Goal: Information Seeking & Learning: Understand process/instructions

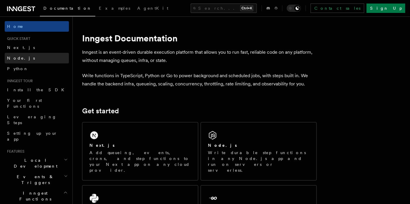
click at [24, 57] on link "Node.js" at bounding box center [37, 58] width 64 height 11
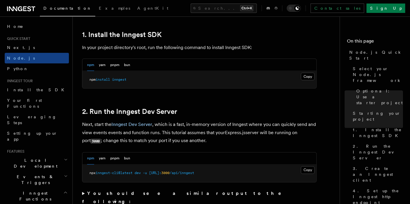
scroll to position [375, 0]
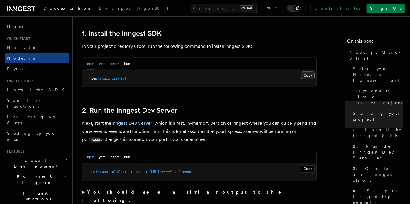
click at [306, 73] on button "Copy Copied" at bounding box center [308, 76] width 14 height 8
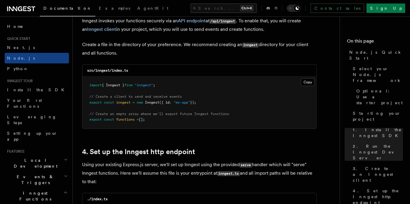
scroll to position [767, 0]
drag, startPoint x: 163, startPoint y: 84, endPoint x: 87, endPoint y: 82, distance: 75.9
click at [87, 82] on pre "import { Inngest } from "inngest" ; // Create a client to send and receive even…" at bounding box center [199, 102] width 234 height 52
copy span "import { Inngest } from "inngest" ;"
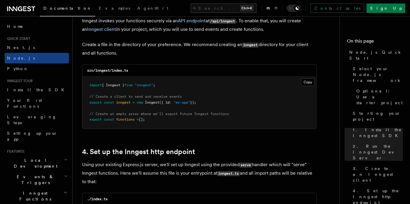
drag, startPoint x: 89, startPoint y: 102, endPoint x: 203, endPoint y: 101, distance: 113.7
click at [203, 101] on pre "import { Inngest } from "inngest" ; // Create a client to send and receive even…" at bounding box center [199, 102] width 234 height 52
click at [200, 88] on pre "import { Inngest } from "inngest" ; // Create a client to send and receive even…" at bounding box center [199, 102] width 234 height 52
drag, startPoint x: 203, startPoint y: 102, endPoint x: 89, endPoint y: 96, distance: 114.2
click at [89, 96] on pre "import { Inngest } from "inngest" ; // Create a client to send and receive even…" at bounding box center [199, 102] width 234 height 52
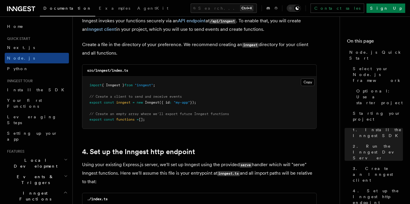
copy code "// Create a client to send and receive events export const inngest = new Innges…"
drag, startPoint x: 149, startPoint y: 119, endPoint x: 90, endPoint y: 115, distance: 58.5
click at [90, 115] on pre "import { Inngest } from "inngest" ; // Create a client to send and receive even…" at bounding box center [199, 102] width 234 height 52
copy code "// Create an empty array where we'll export future Inngest functions export con…"
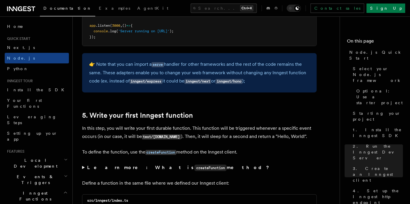
scroll to position [1013, 0]
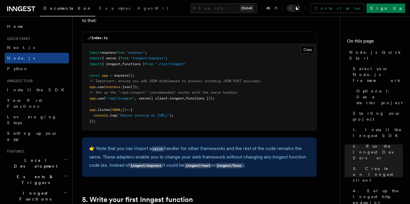
scroll to position [925, 0]
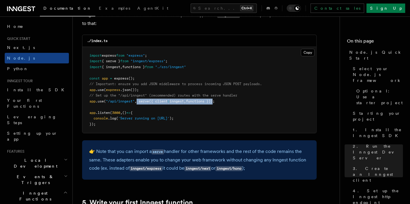
drag, startPoint x: 138, startPoint y: 102, endPoint x: 217, endPoint y: 103, distance: 79.1
click at [215, 103] on span "app .use ( "/api/inngest" , serve ({ client : inngest , functions }));" at bounding box center [151, 101] width 125 height 4
copy span "serve ({ client : inngest , functions })"
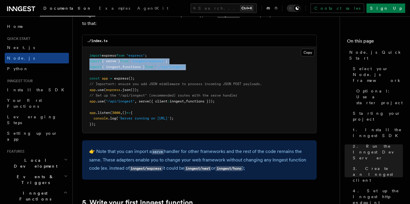
drag, startPoint x: 196, startPoint y: 66, endPoint x: 88, endPoint y: 61, distance: 108.0
click at [88, 60] on pre "import express from "express" ; import { serve } from "inngest/express" ; impor…" at bounding box center [199, 90] width 234 height 86
copy code "import { serve } from "inngest/express" ; import { inngest , functions } from "…"
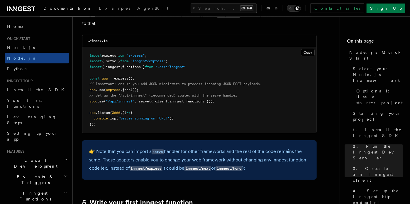
drag, startPoint x: 102, startPoint y: 137, endPoint x: 115, endPoint y: 131, distance: 13.4
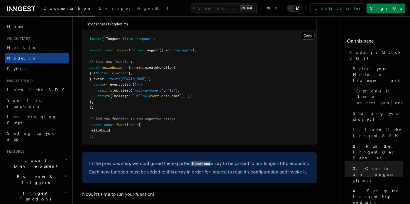
scroll to position [1188, 0]
